Goal: Book appointment/travel/reservation

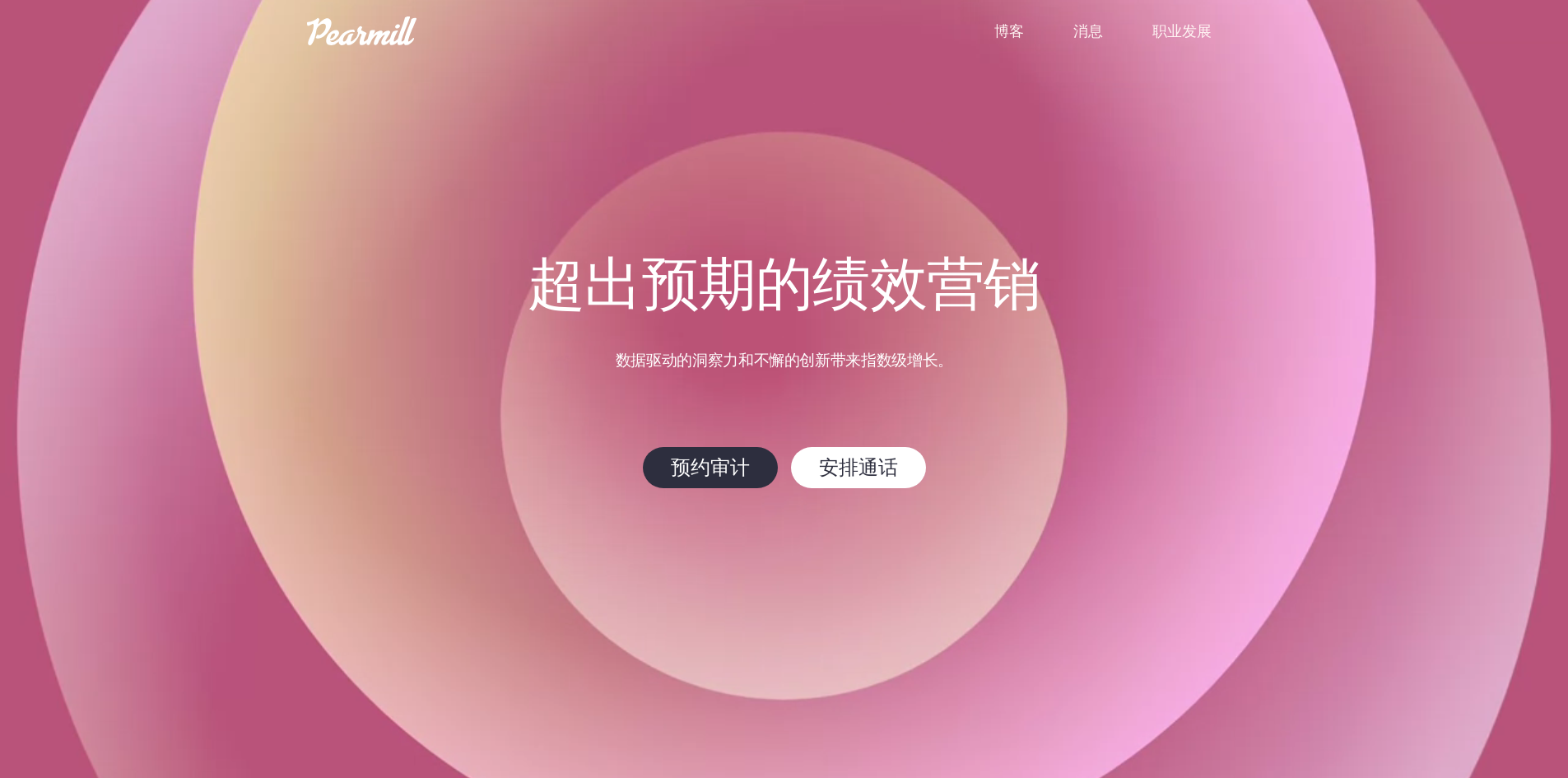
click at [1296, 257] on video at bounding box center [784, 389] width 1568 height 778
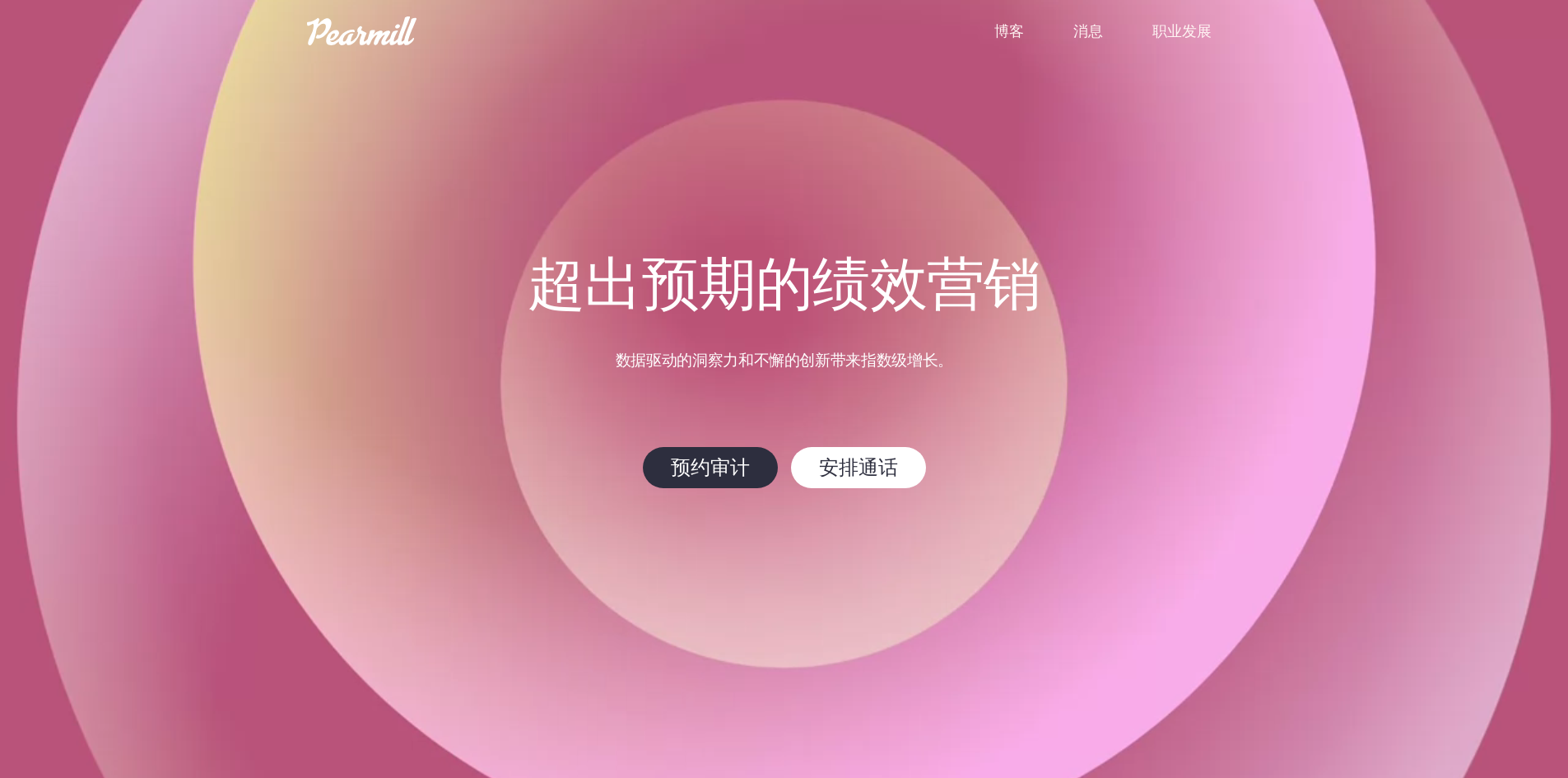
click at [1089, 33] on font "消息" at bounding box center [1088, 30] width 29 height 20
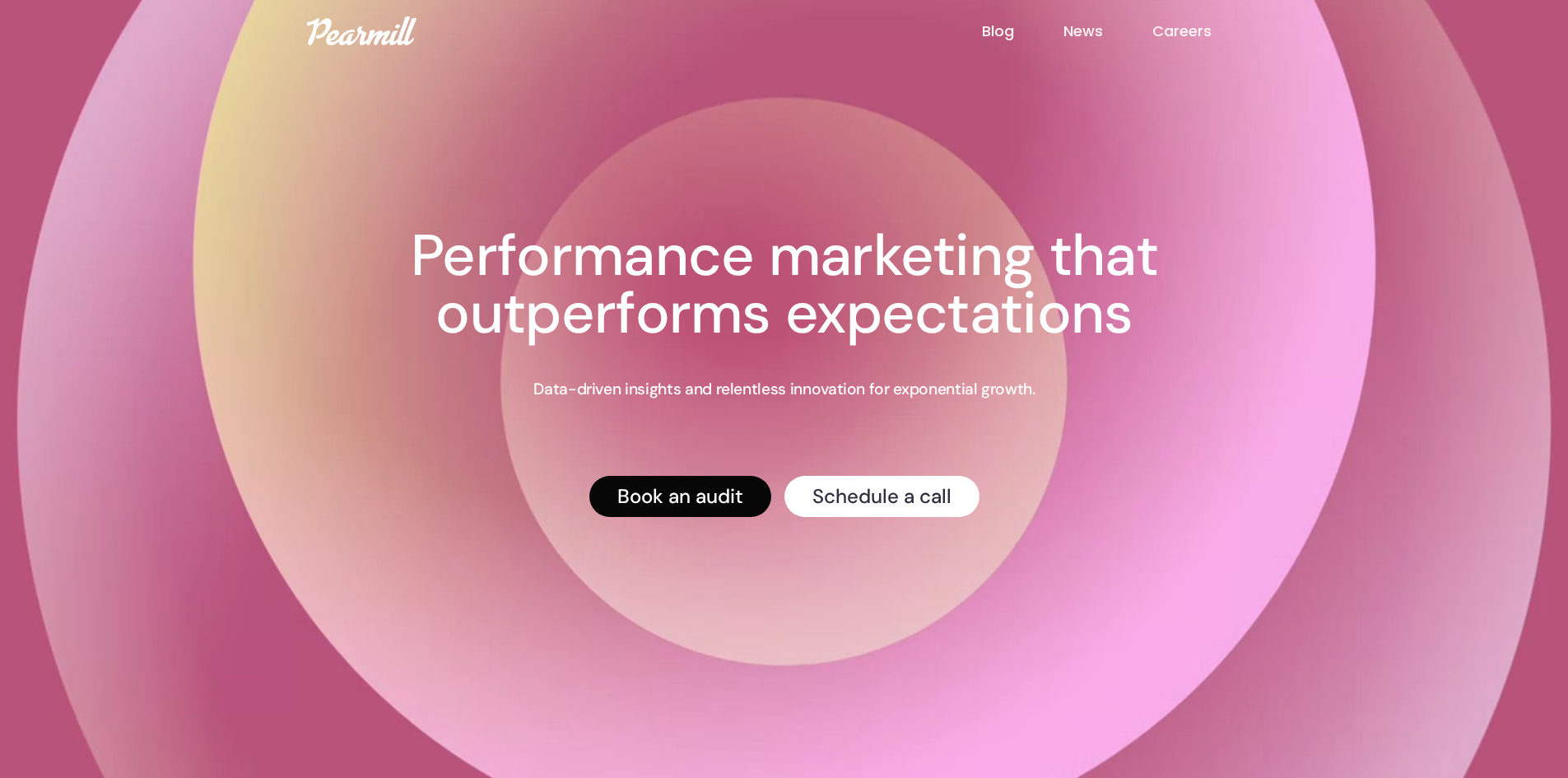
click at [661, 500] on link "Book an audit" at bounding box center [681, 495] width 182 height 41
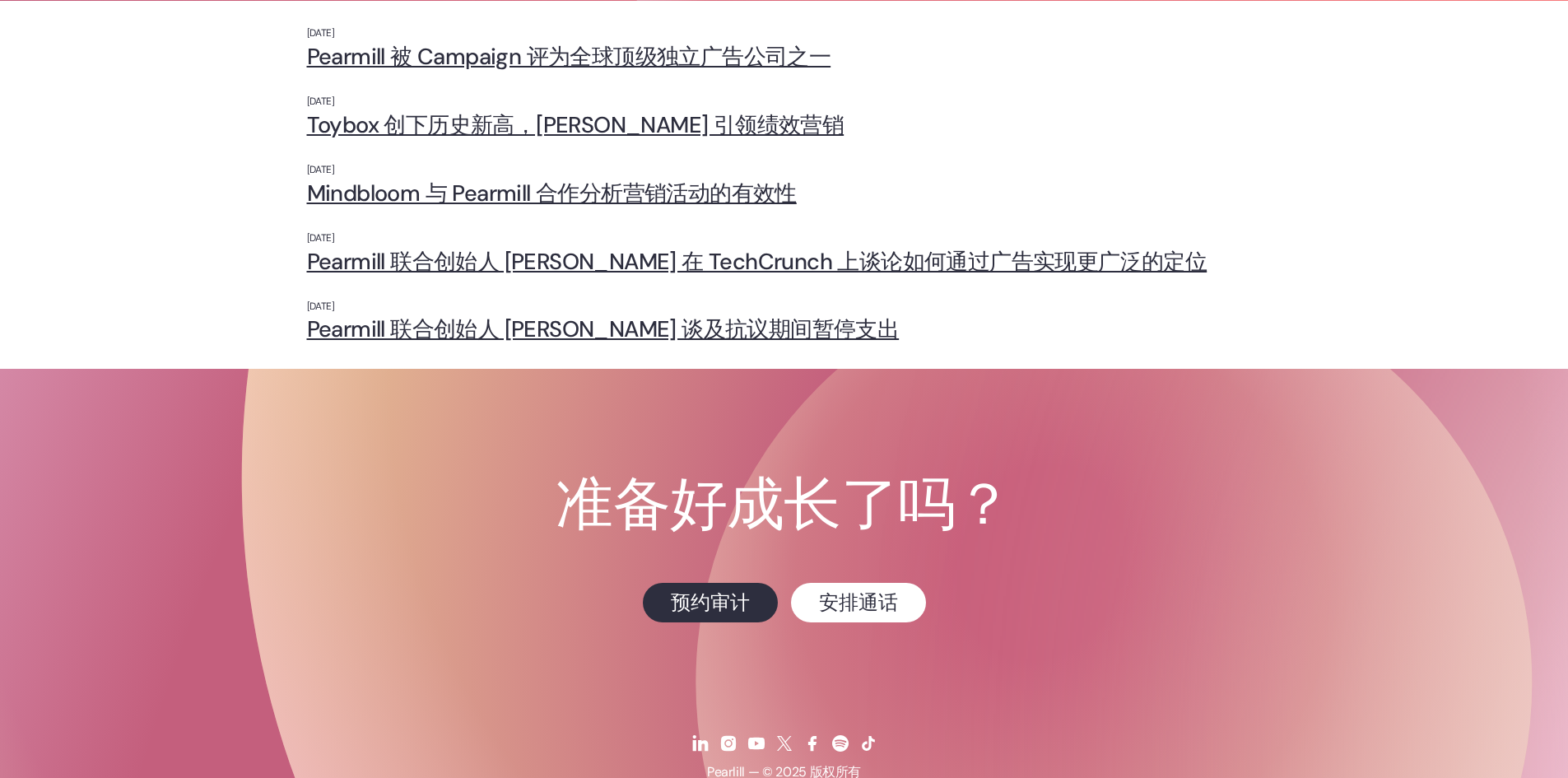
scroll to position [459, 0]
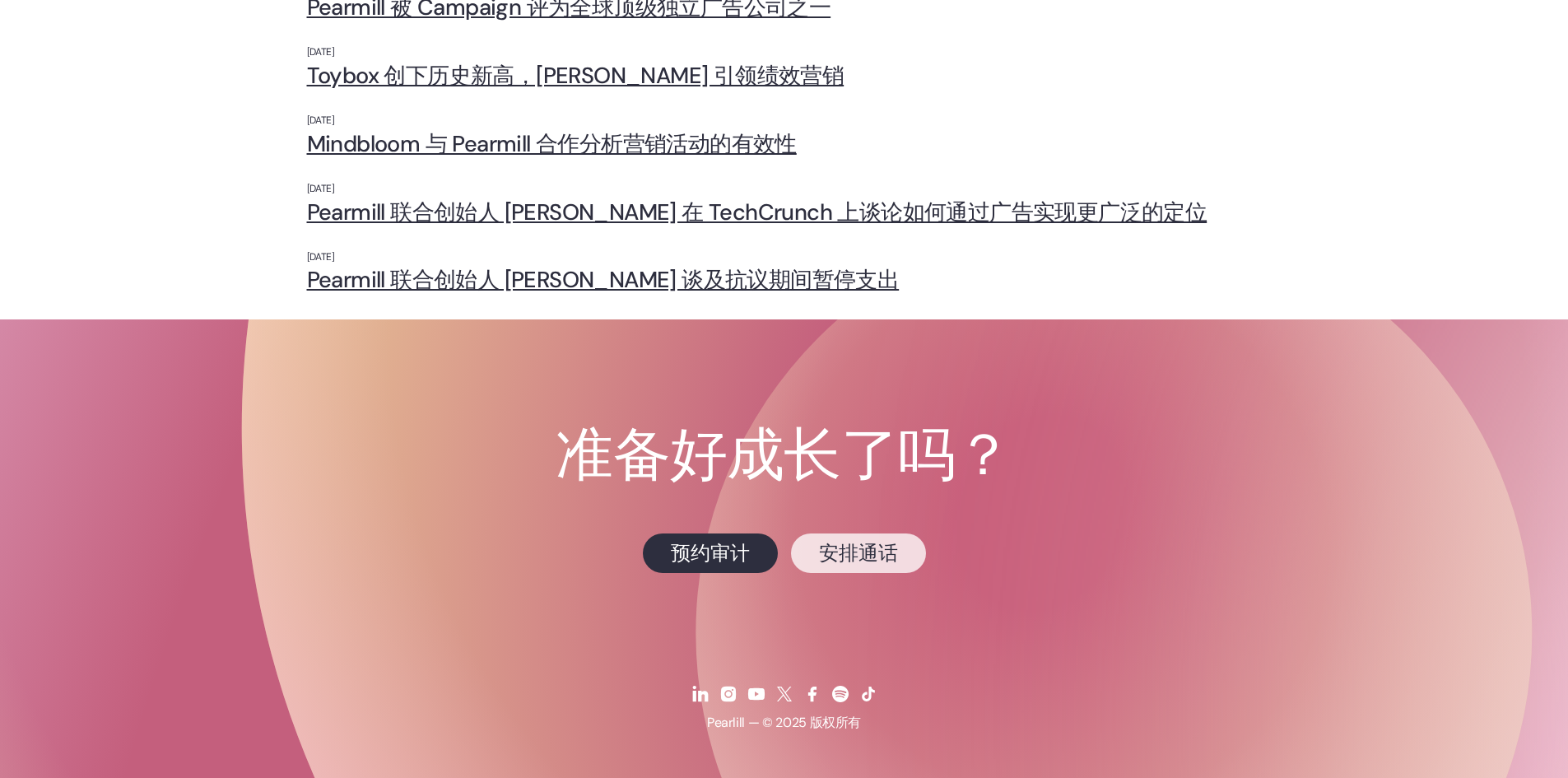
click at [873, 552] on font "安排通话" at bounding box center [858, 553] width 79 height 26
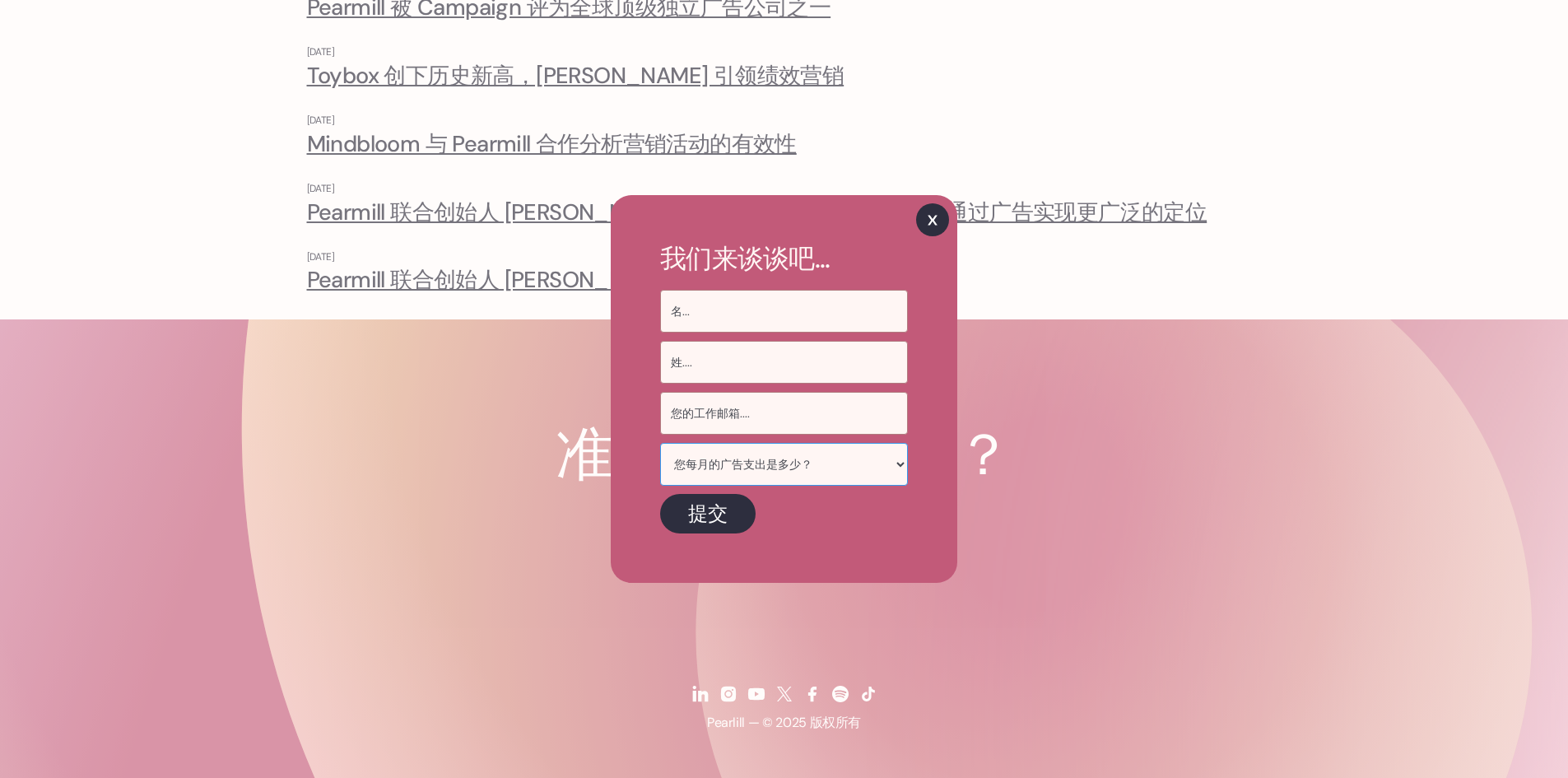
click at [773, 462] on select "您每月的广告支出是多少？ < 5万美元/月 每月 5 万至 10 万美元 每月 10 万至 50 万美元 每月 50 万 - 100 万美元 每月 100 万…" at bounding box center [784, 463] width 247 height 43
click at [920, 223] on img at bounding box center [933, 220] width 33 height 33
click at [924, 204] on img at bounding box center [933, 220] width 33 height 33
click at [924, 215] on img at bounding box center [933, 220] width 33 height 33
click at [923, 224] on img at bounding box center [933, 220] width 33 height 33
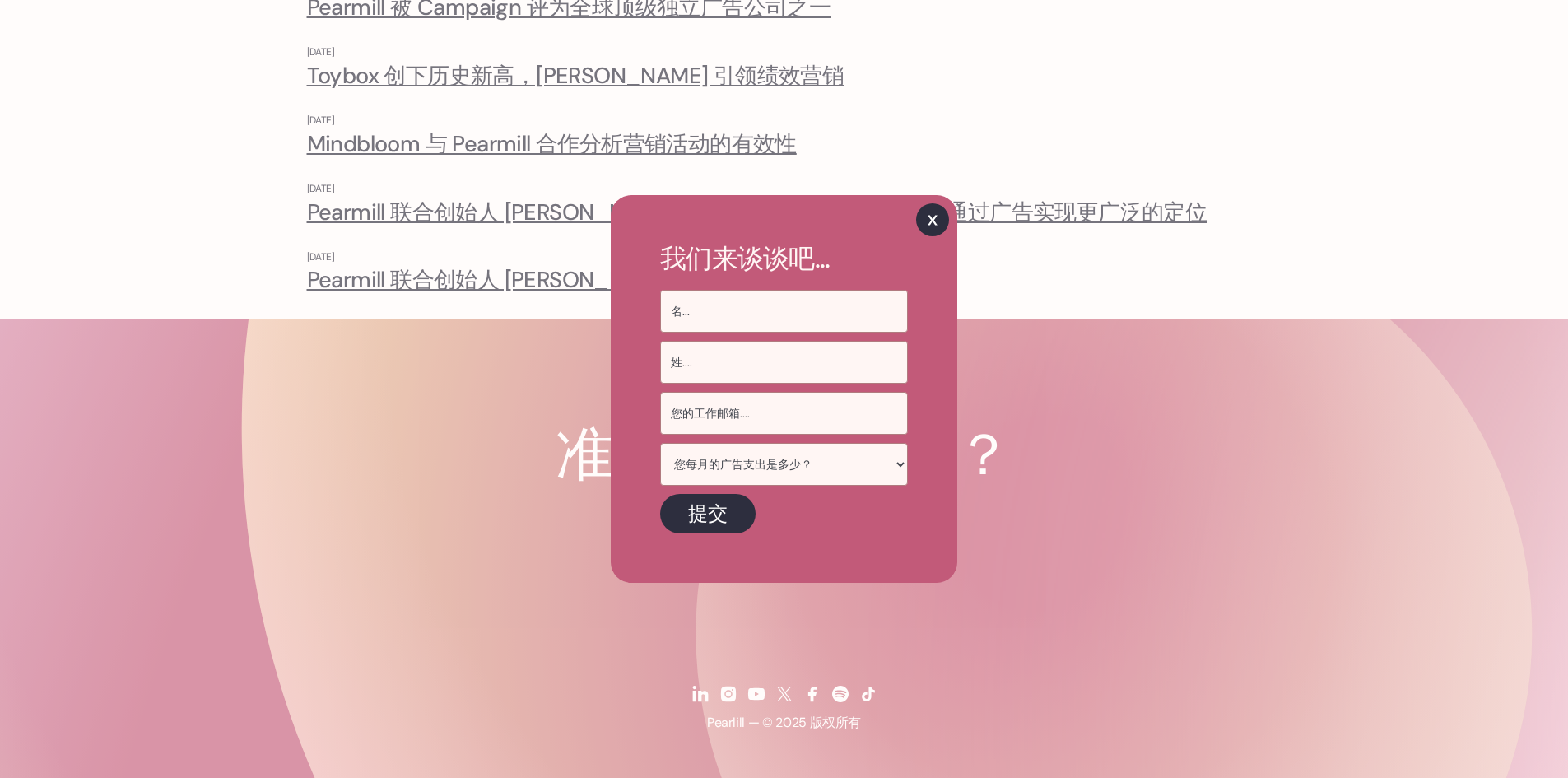
click at [923, 224] on img at bounding box center [933, 220] width 33 height 33
click at [922, 224] on img at bounding box center [933, 220] width 33 height 33
click at [922, 223] on img at bounding box center [933, 220] width 33 height 33
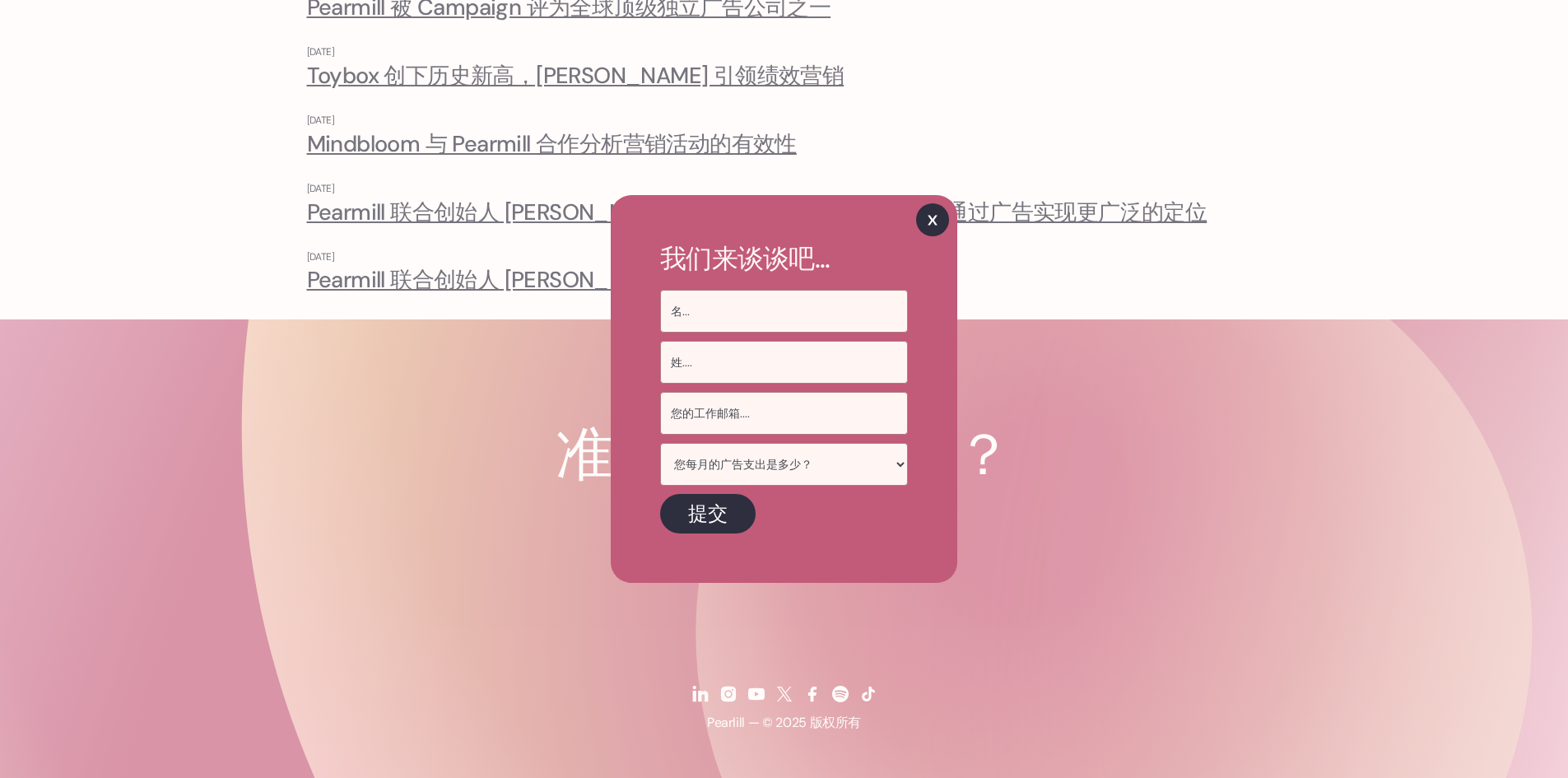
click at [922, 223] on img at bounding box center [933, 220] width 33 height 33
click at [933, 213] on img at bounding box center [933, 220] width 33 height 33
click at [1090, 339] on div "我们来谈谈吧... 您每月的广告支出是多少？ < 5万美元/月 每月 5 万至 10 万美元 每月 10 万至 50 万美元 每月 50 万 - 100 万美…" at bounding box center [784, 389] width 1568 height 778
click at [857, 469] on select "您每月的广告支出是多少？ < 5万美元/月 每月 5 万至 10 万美元 每月 10 万至 50 万美元 每月 50 万 - 100 万美元 每月 100 万…" at bounding box center [784, 463] width 247 height 43
select select "$2M+ / mo"
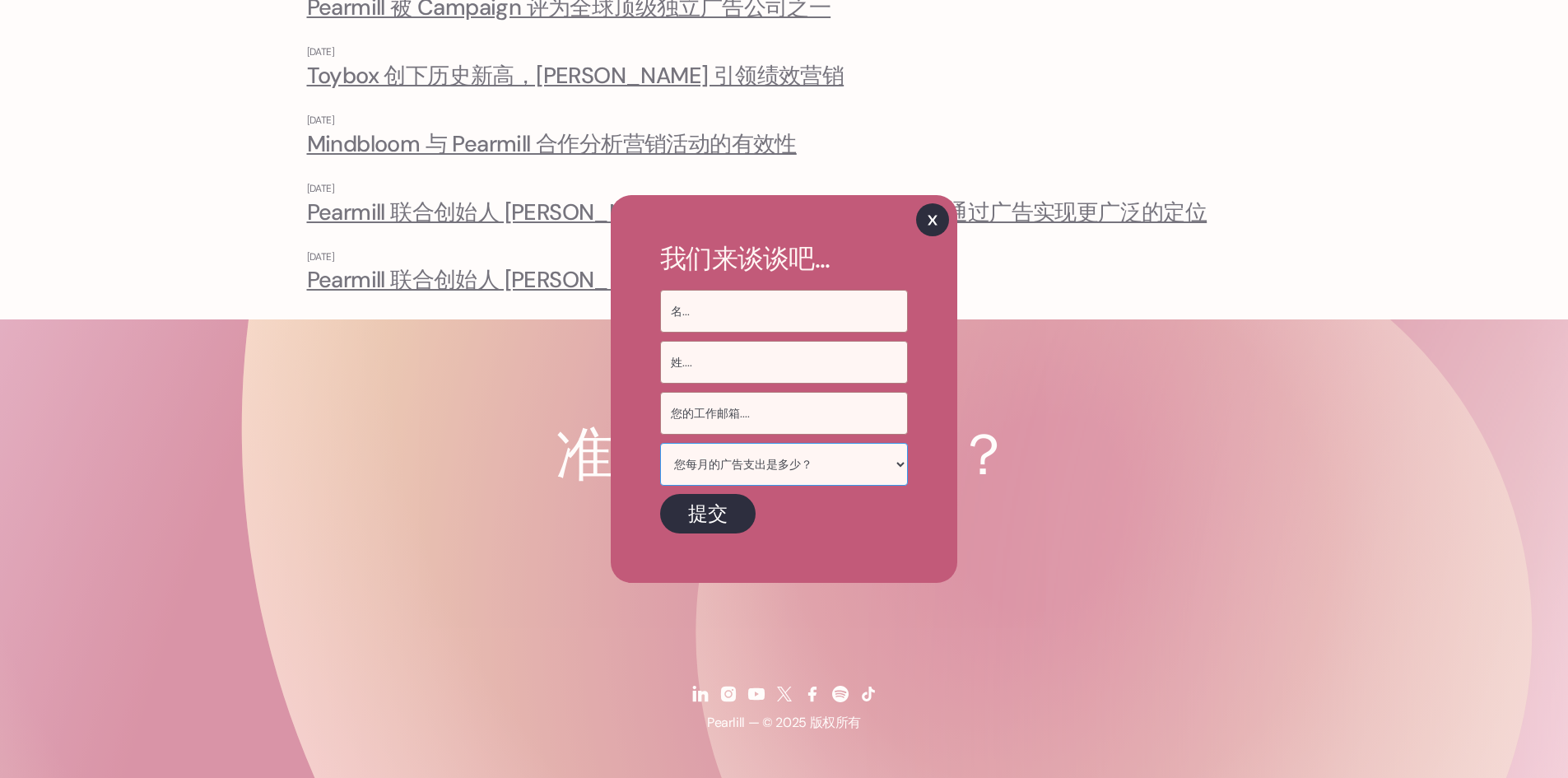
click at [669, 442] on select "您每月的广告支出是多少？ < 5万美元/月 每月 5 万至 10 万美元 每月 10 万至 50 万美元 每月 50 万 - 100 万美元 每月 100 万…" at bounding box center [784, 463] width 247 height 43
drag, startPoint x: 927, startPoint y: 223, endPoint x: 876, endPoint y: 279, distance: 75.7
click at [927, 225] on img at bounding box center [933, 220] width 33 height 33
click at [701, 498] on input "提交" at bounding box center [708, 513] width 96 height 40
click at [921, 222] on img at bounding box center [933, 220] width 33 height 33
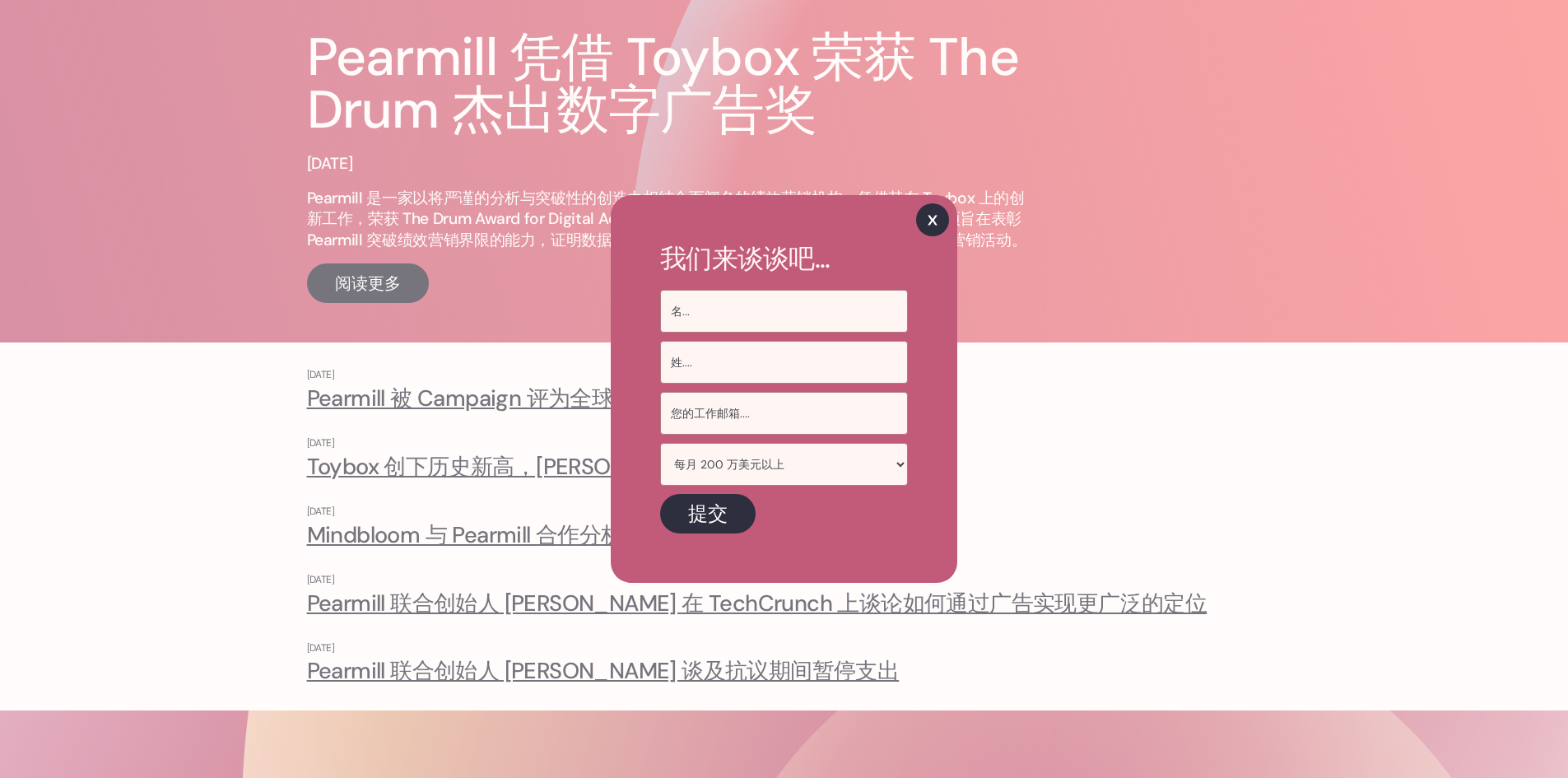
click at [359, 474] on div "我们来谈谈吧... 您每月的广告支出是多少？ < 5万美元/月 每月 5 万至 10 万美元 每月 10 万至 50 万美元 每月 50 万 - 100 万美…" at bounding box center [784, 389] width 1568 height 778
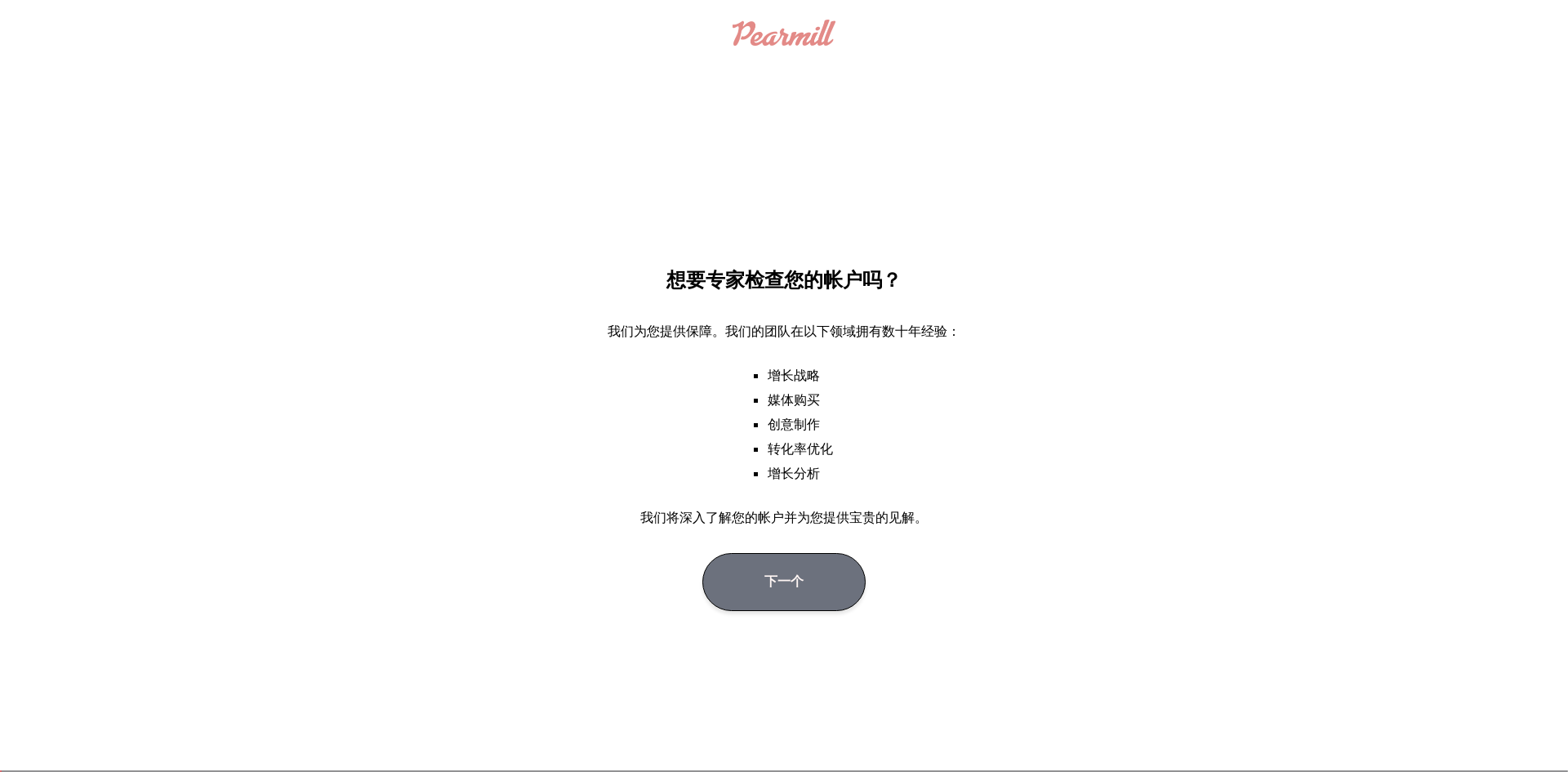
click at [761, 578] on button "下一个" at bounding box center [784, 582] width 163 height 58
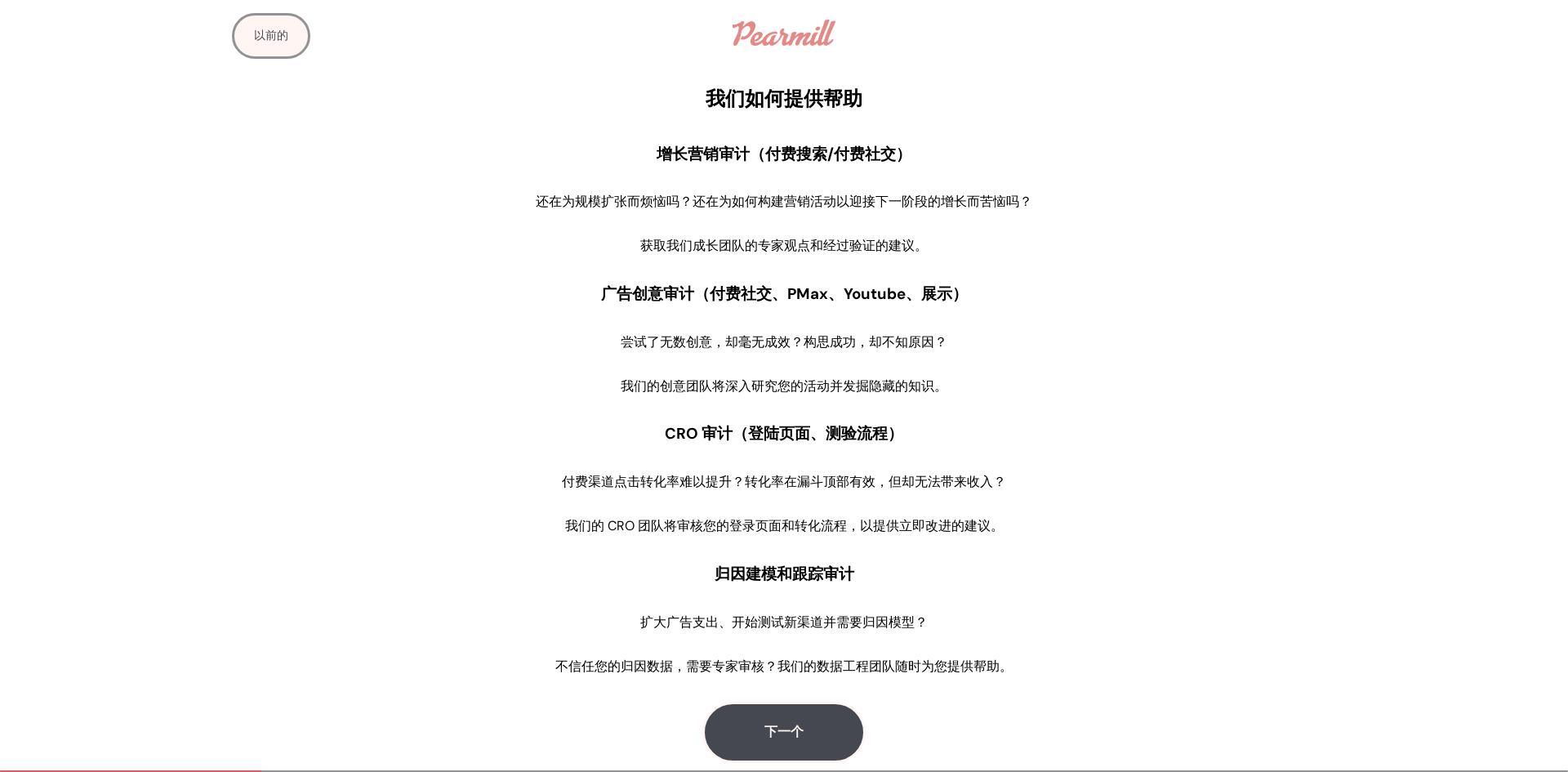
scroll to position [57, 0]
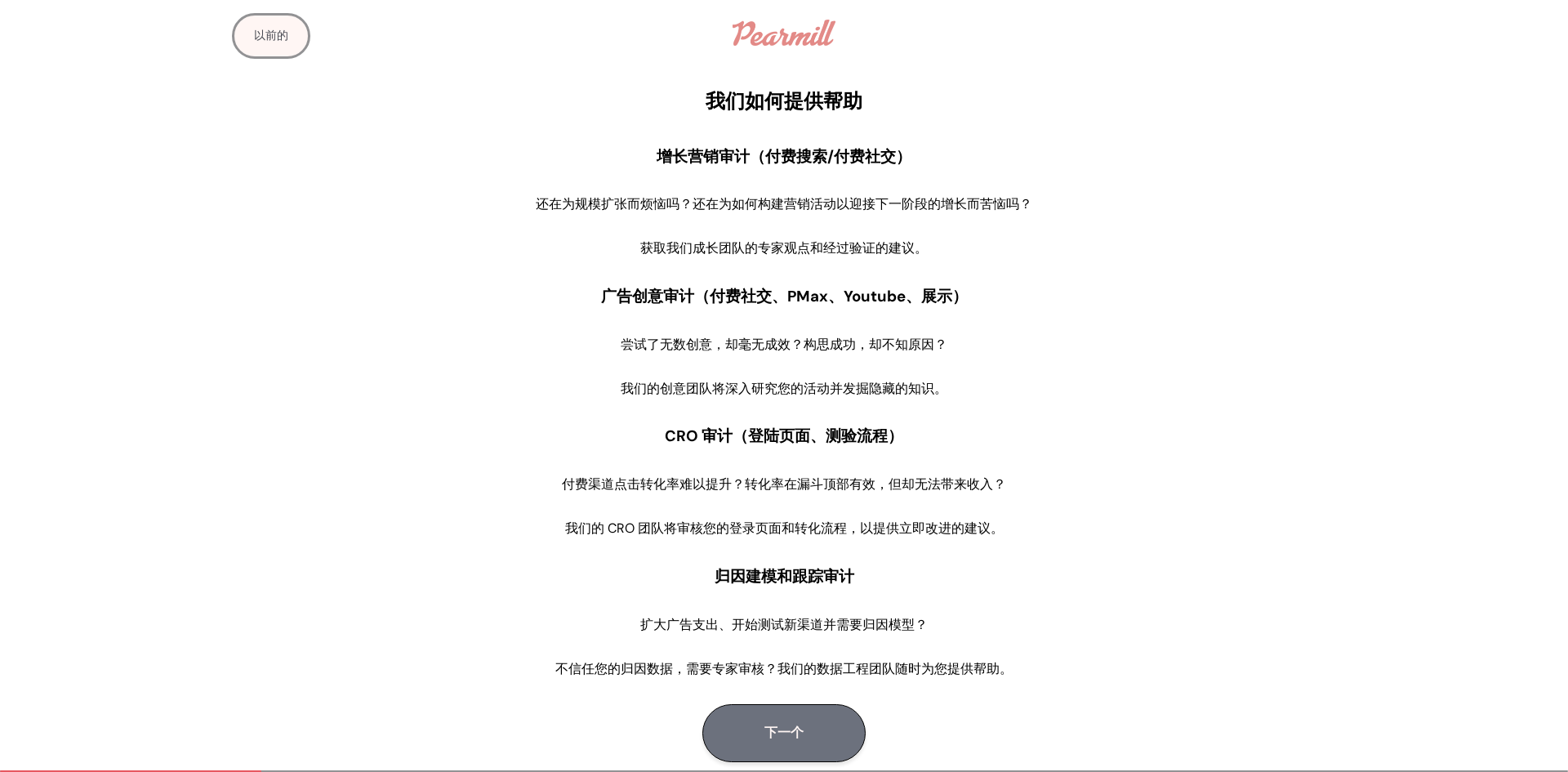
click at [795, 717] on button "下一个" at bounding box center [784, 733] width 163 height 58
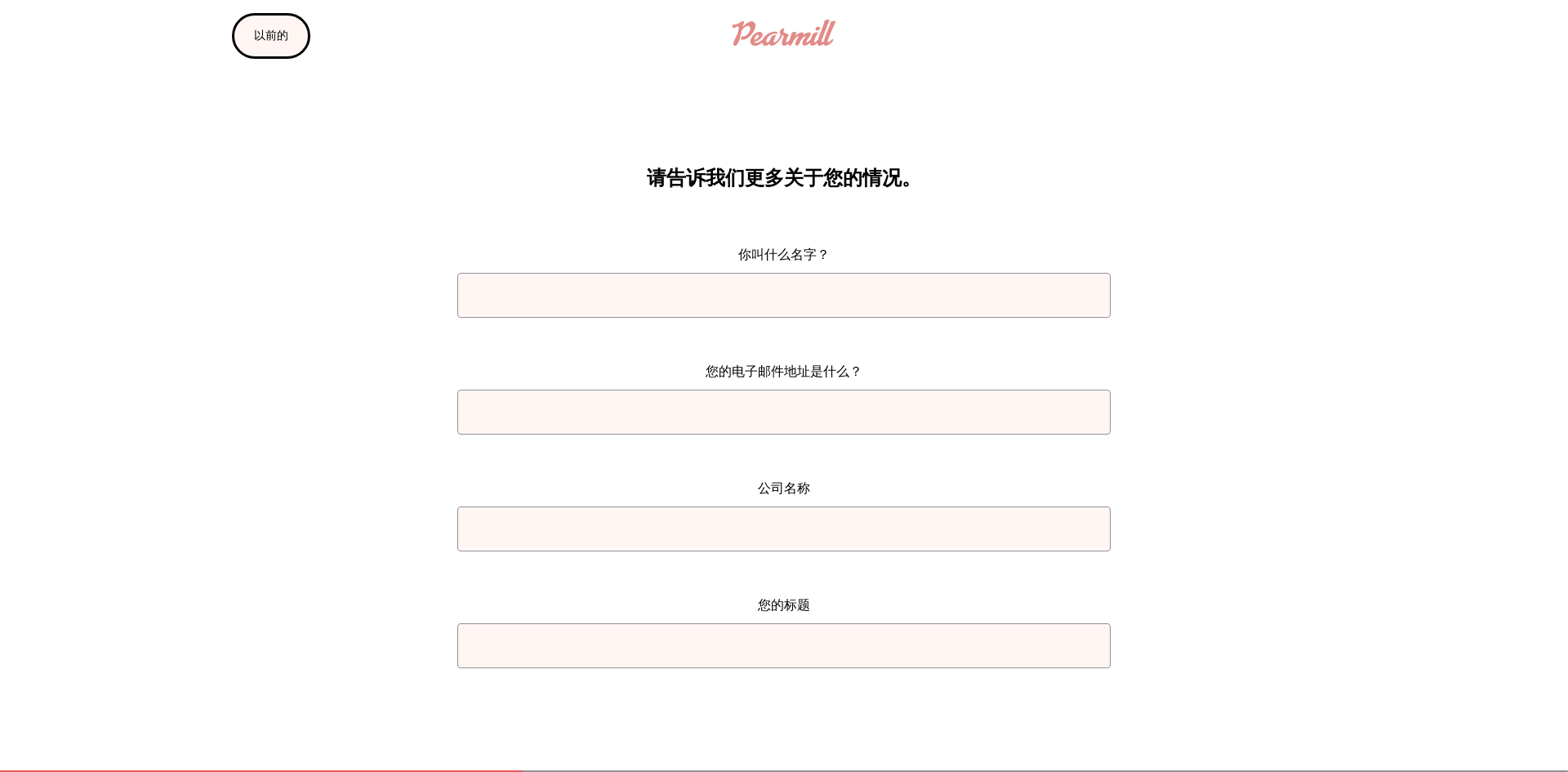
click at [299, 33] on button "以前的" at bounding box center [271, 36] width 78 height 46
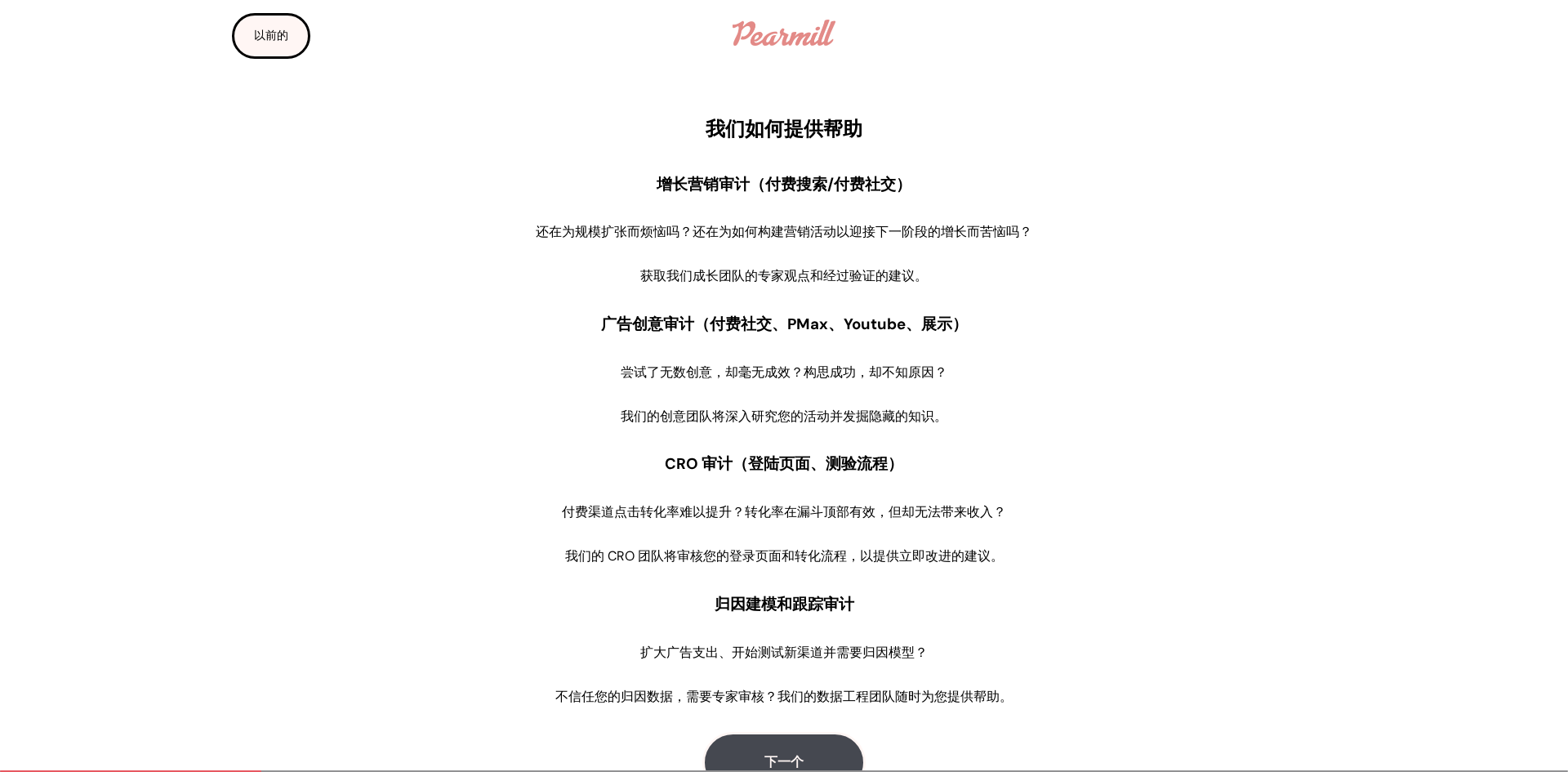
click at [279, 31] on font "以前的" at bounding box center [271, 35] width 35 height 12
